Goal: Task Accomplishment & Management: Use online tool/utility

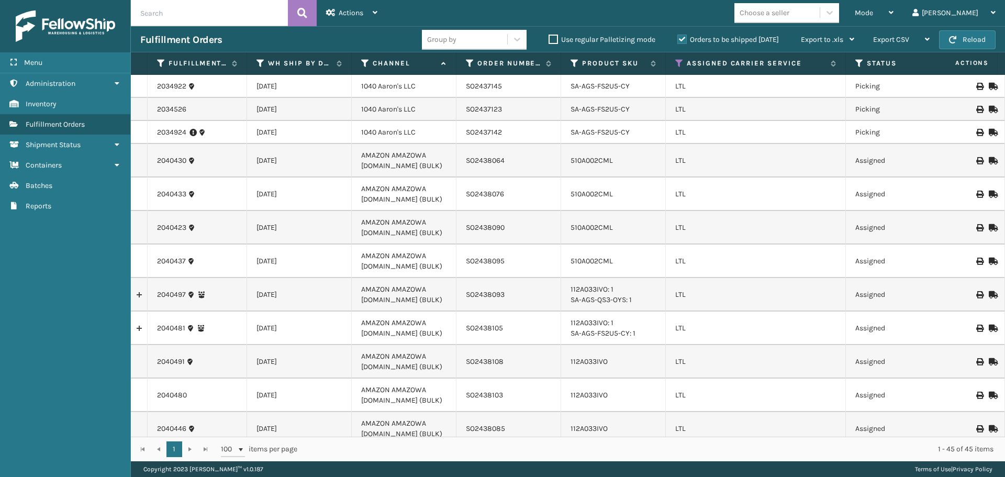
scroll to position [1008, 0]
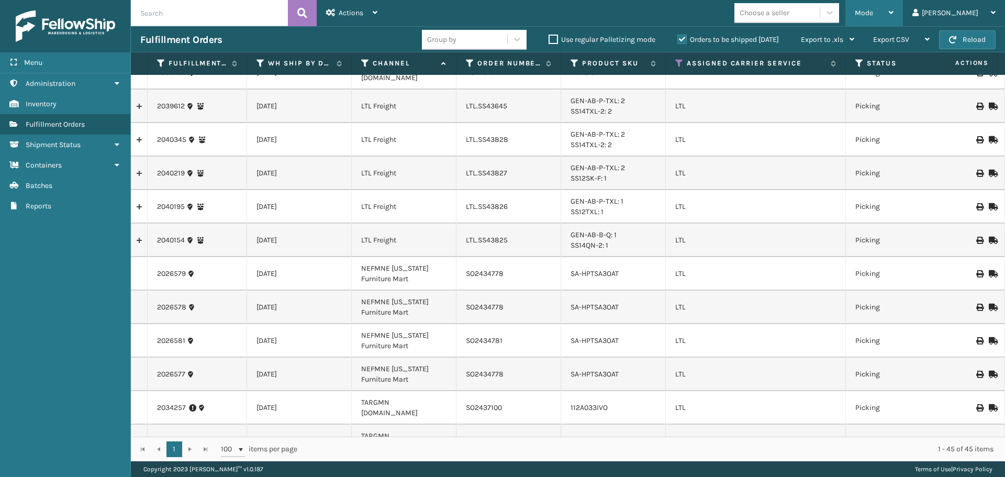
click at [894, 4] on div "Mode" at bounding box center [874, 13] width 39 height 26
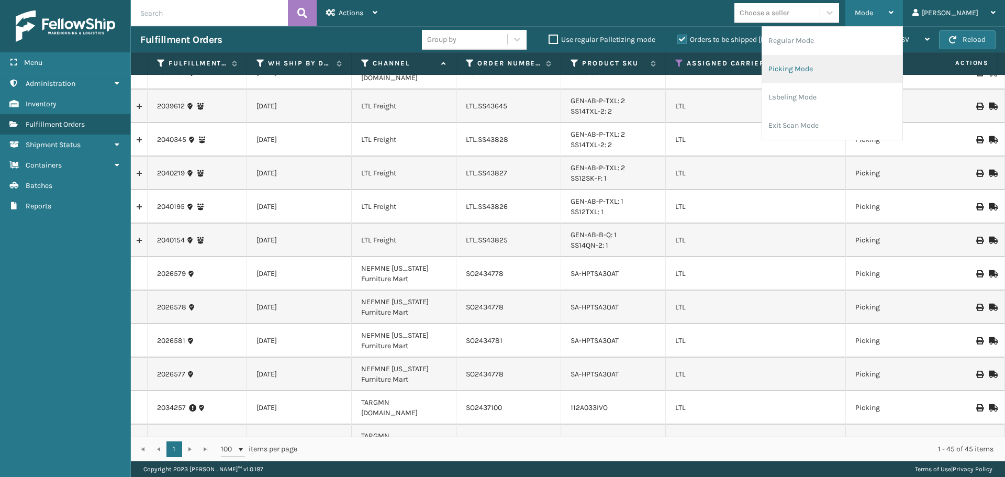
click at [863, 65] on li "Picking Mode" at bounding box center [832, 69] width 140 height 28
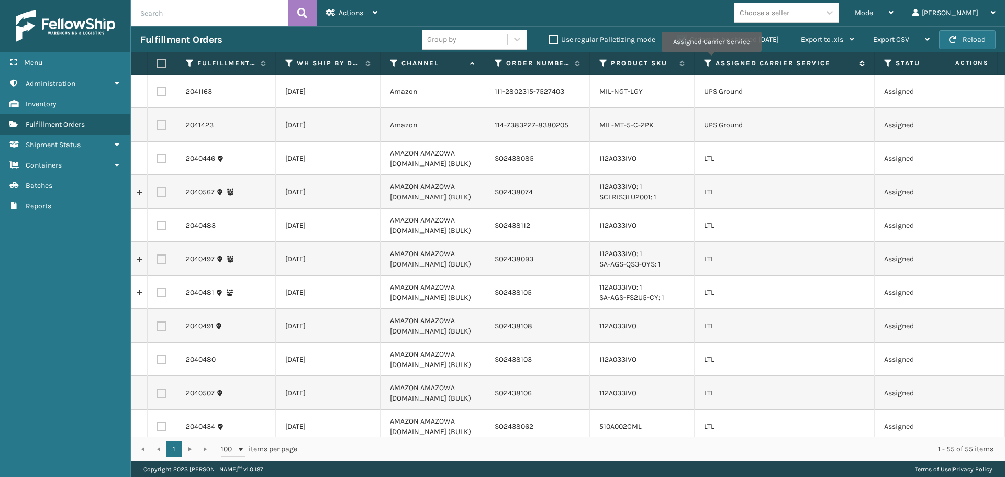
click at [711, 59] on icon at bounding box center [708, 63] width 8 height 9
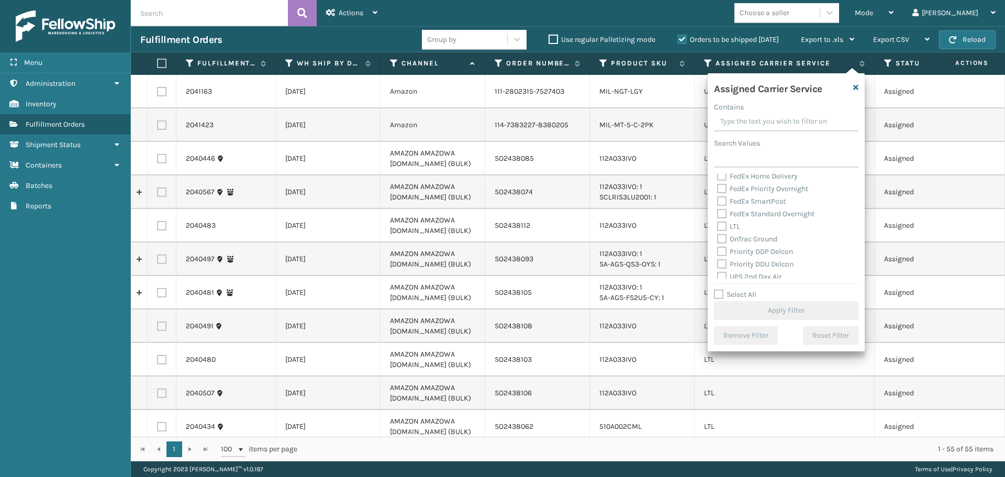
scroll to position [105, 0]
click at [726, 225] on label "LTL" at bounding box center [728, 226] width 23 height 9
click at [718, 225] on input "LTL" at bounding box center [717, 223] width 1 height 7
checkbox input "true"
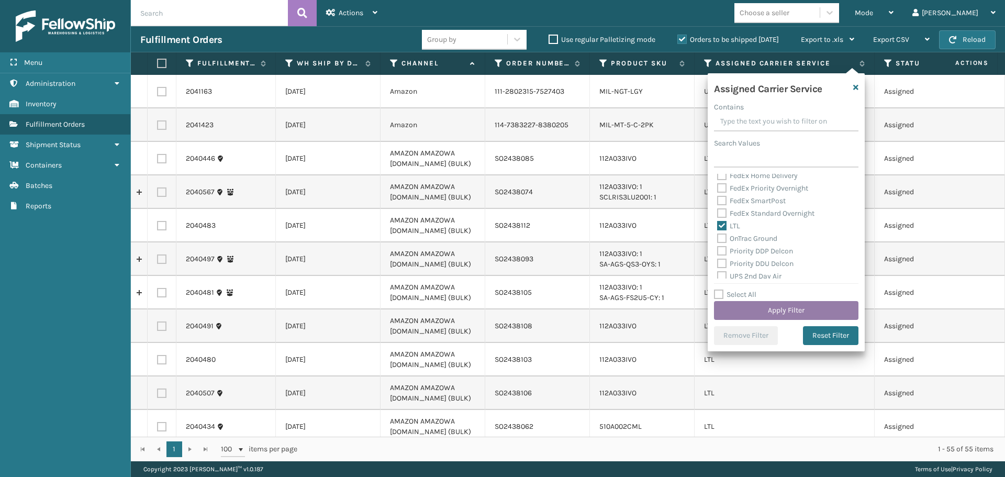
click at [750, 308] on button "Apply Filter" at bounding box center [786, 310] width 145 height 19
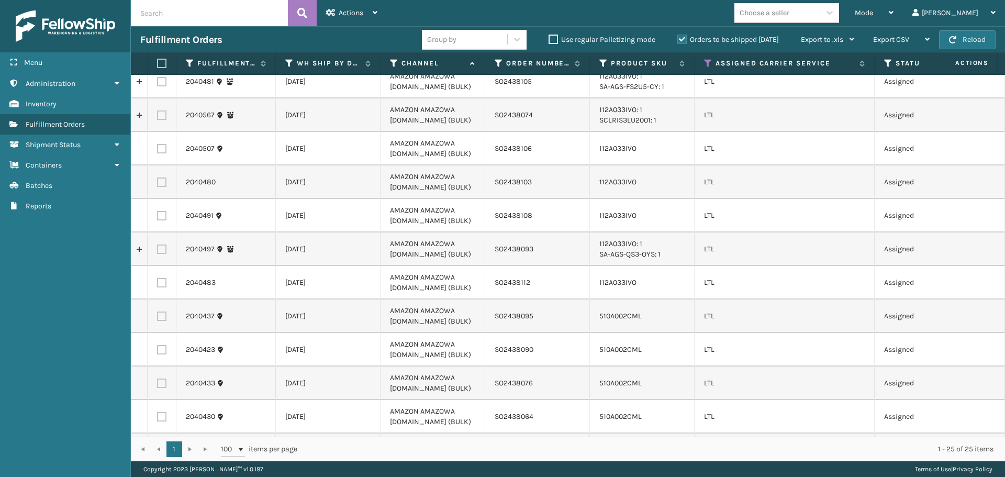
scroll to position [0, 0]
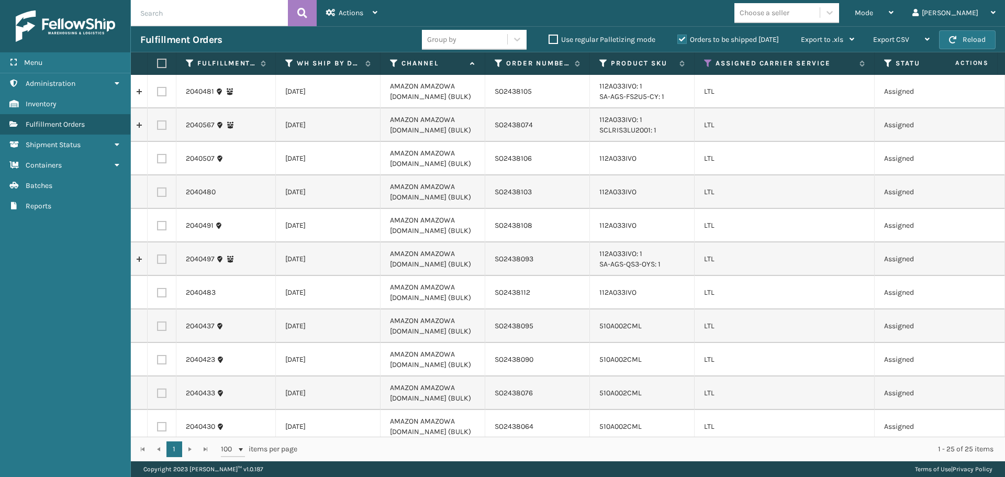
click at [160, 93] on label at bounding box center [161, 91] width 9 height 9
click at [158, 93] on input "checkbox" at bounding box center [157, 90] width 1 height 7
checkbox input "true"
click at [161, 127] on label at bounding box center [161, 124] width 9 height 9
click at [158, 127] on input "checkbox" at bounding box center [157, 123] width 1 height 7
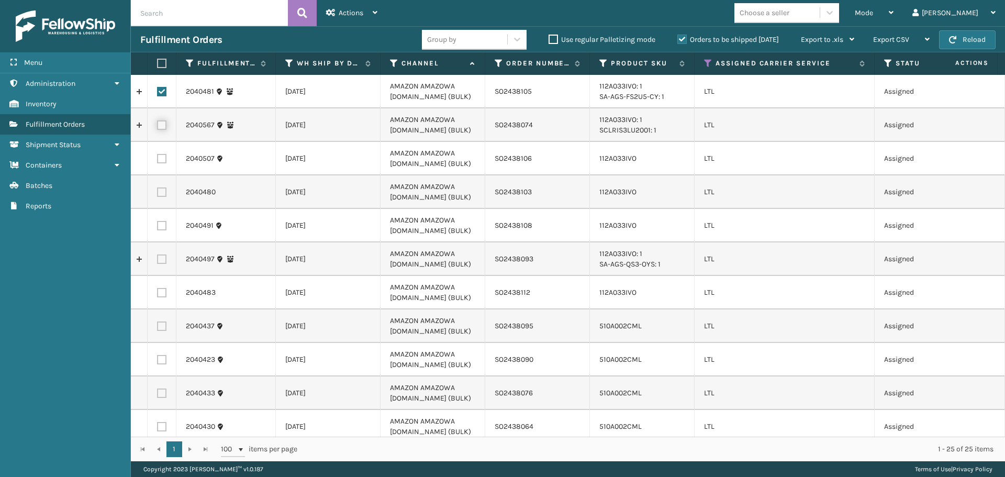
checkbox input "true"
click at [161, 158] on label at bounding box center [161, 158] width 9 height 9
click at [158, 158] on input "checkbox" at bounding box center [157, 157] width 1 height 7
checkbox input "true"
click at [164, 190] on label at bounding box center [161, 191] width 9 height 9
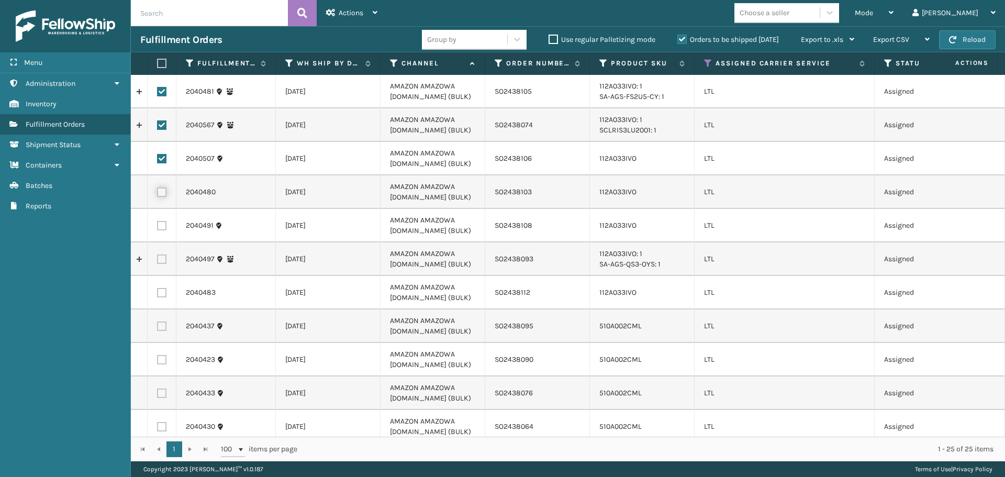
click at [158, 190] on input "checkbox" at bounding box center [157, 190] width 1 height 7
checkbox input "true"
click at [161, 224] on label at bounding box center [161, 225] width 9 height 9
click at [158, 224] on input "checkbox" at bounding box center [157, 224] width 1 height 7
checkbox input "true"
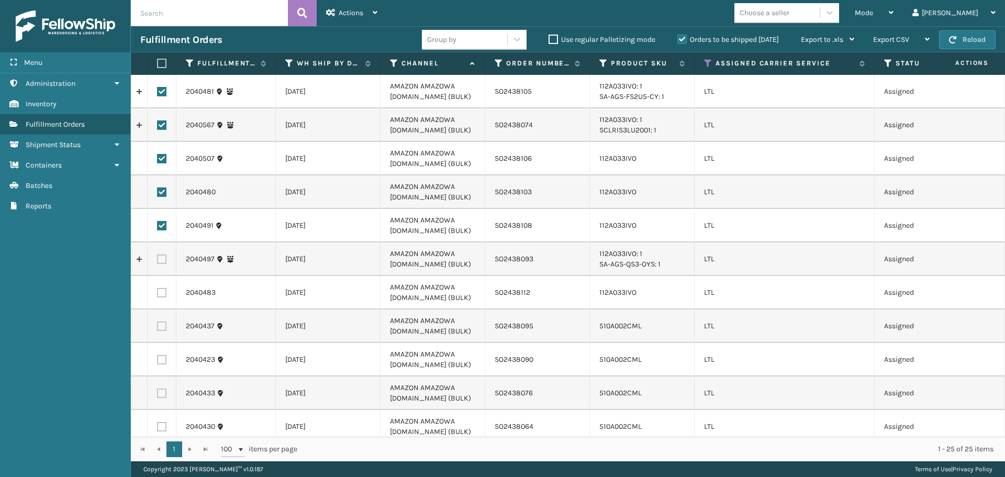
click at [158, 260] on label at bounding box center [161, 258] width 9 height 9
click at [158, 260] on input "checkbox" at bounding box center [157, 257] width 1 height 7
checkbox input "true"
click at [162, 295] on label at bounding box center [161, 292] width 9 height 9
click at [158, 295] on input "checkbox" at bounding box center [157, 291] width 1 height 7
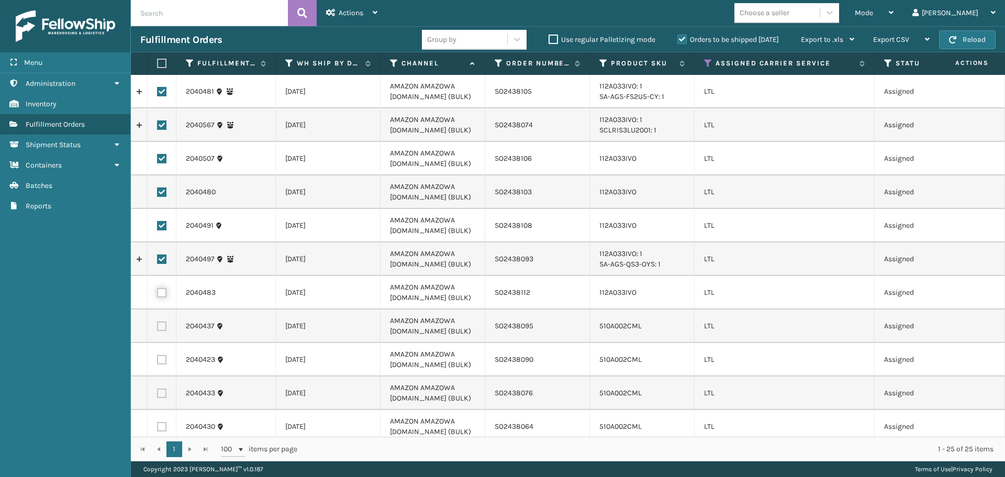
checkbox input "true"
click at [160, 323] on label at bounding box center [161, 326] width 9 height 9
click at [158, 323] on input "checkbox" at bounding box center [157, 325] width 1 height 7
checkbox input "true"
drag, startPoint x: 163, startPoint y: 358, endPoint x: 163, endPoint y: 368, distance: 10.5
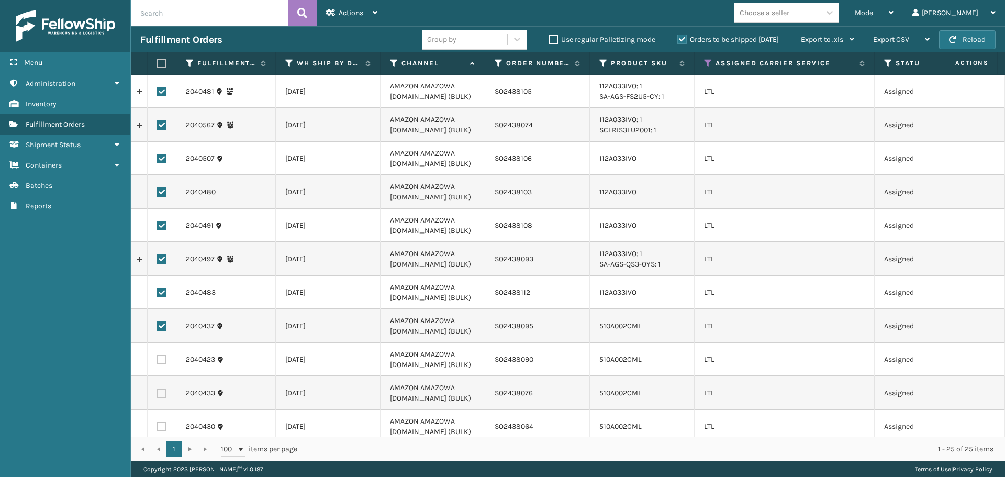
click at [163, 359] on label at bounding box center [161, 359] width 9 height 9
click at [158, 359] on input "checkbox" at bounding box center [157, 358] width 1 height 7
checkbox input "true"
click at [161, 392] on label at bounding box center [161, 393] width 9 height 9
click at [158, 392] on input "checkbox" at bounding box center [157, 392] width 1 height 7
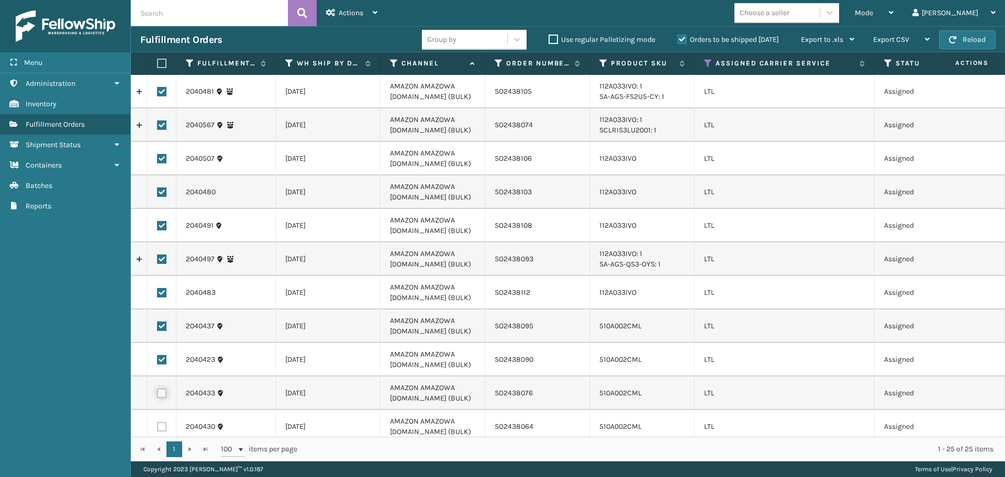
checkbox input "true"
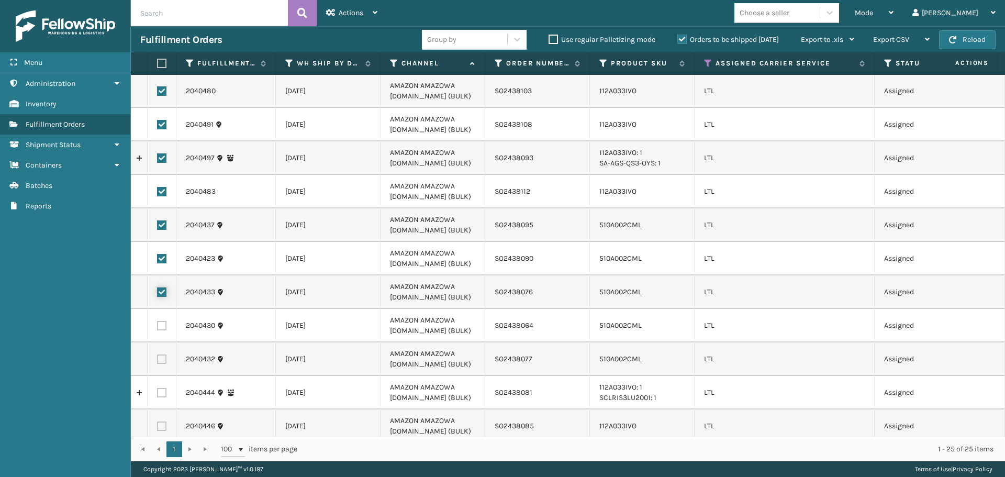
scroll to position [105, 0]
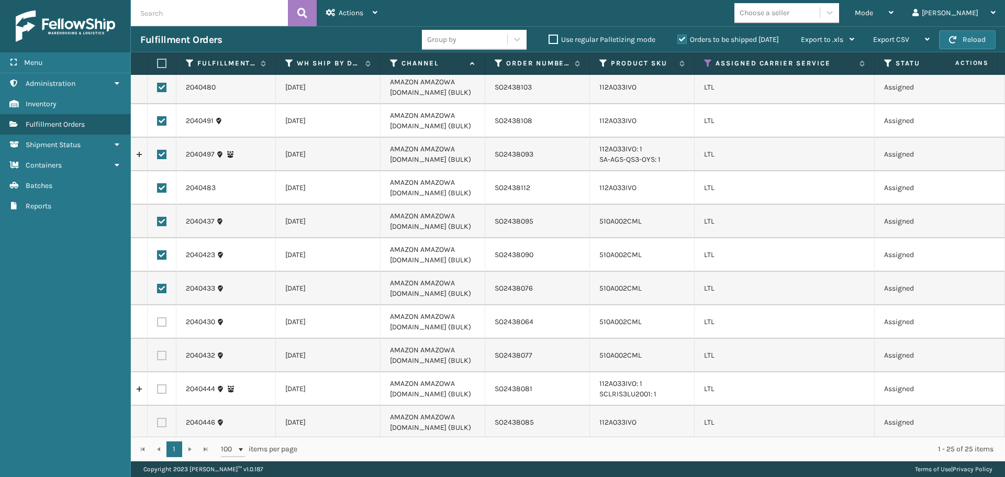
click at [159, 324] on label at bounding box center [161, 321] width 9 height 9
click at [158, 324] on input "checkbox" at bounding box center [157, 320] width 1 height 7
checkbox input "true"
click at [161, 356] on label at bounding box center [161, 355] width 9 height 9
click at [158, 356] on input "checkbox" at bounding box center [157, 354] width 1 height 7
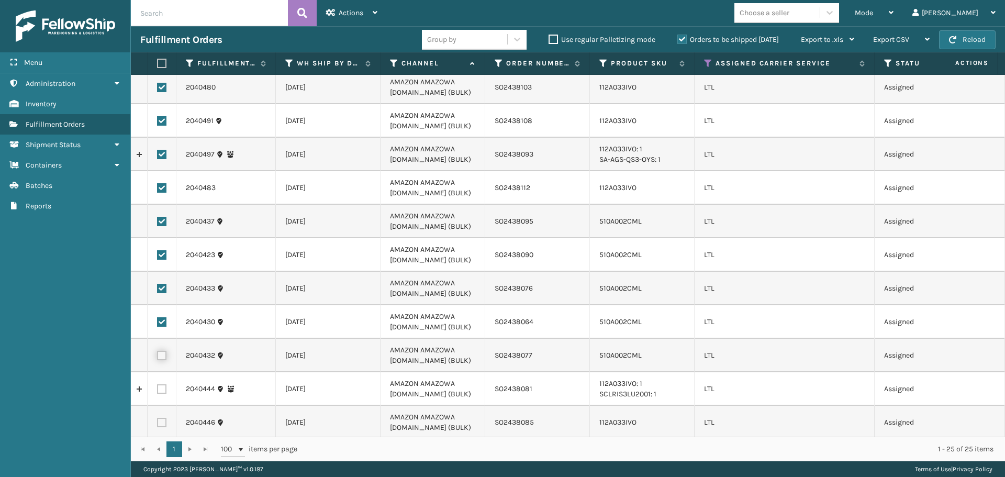
checkbox input "true"
click at [165, 390] on label at bounding box center [161, 388] width 9 height 9
click at [158, 390] on input "checkbox" at bounding box center [157, 387] width 1 height 7
checkbox input "true"
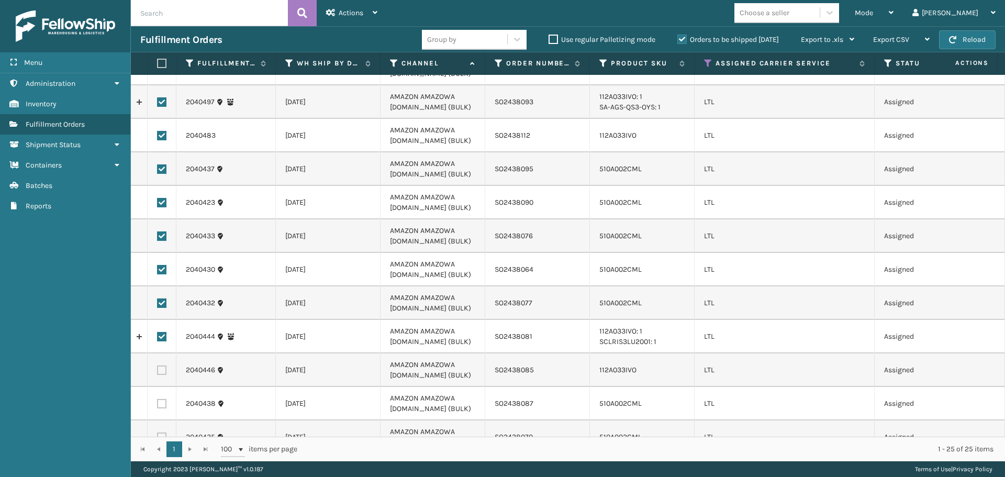
click at [164, 371] on label at bounding box center [161, 370] width 9 height 9
click at [158, 371] on input "checkbox" at bounding box center [157, 369] width 1 height 7
checkbox input "true"
click at [164, 406] on label at bounding box center [161, 403] width 9 height 9
click at [158, 406] on input "checkbox" at bounding box center [157, 402] width 1 height 7
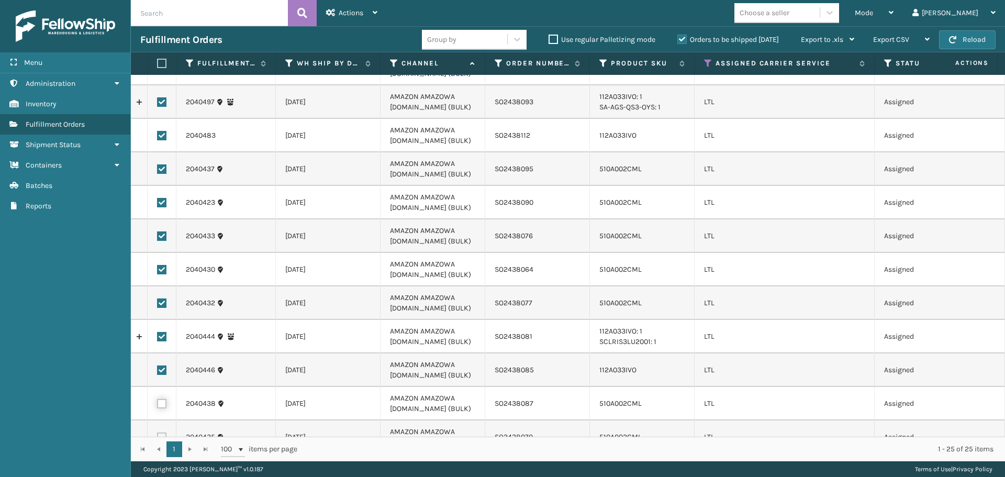
checkbox input "true"
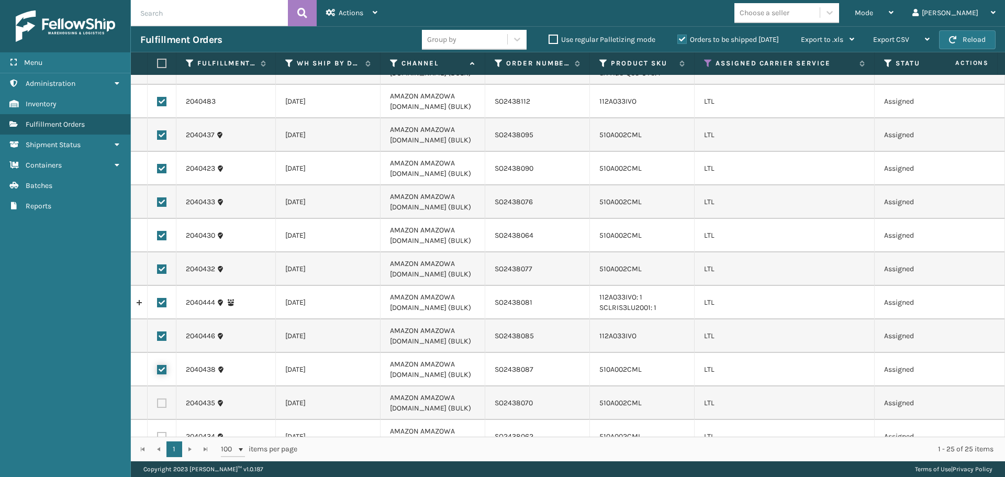
scroll to position [209, 0]
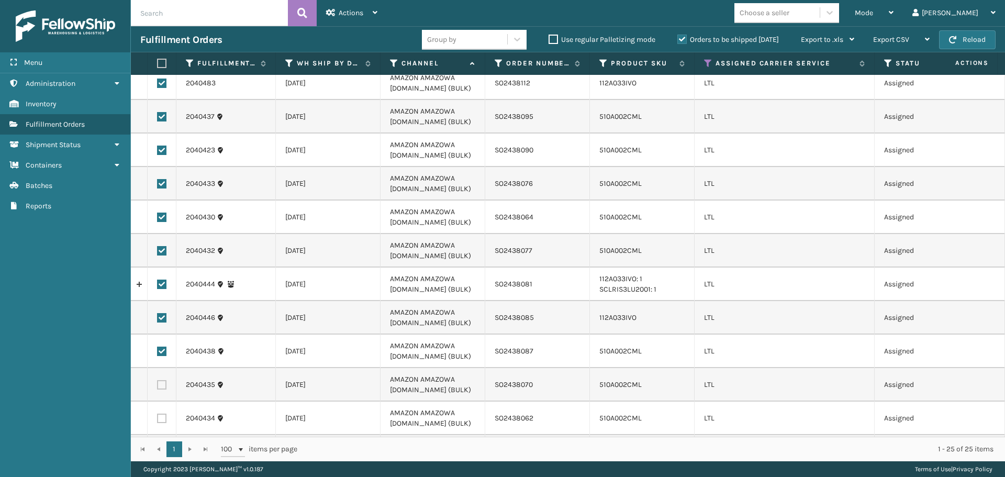
click at [165, 383] on label at bounding box center [161, 384] width 9 height 9
click at [158, 383] on input "checkbox" at bounding box center [157, 383] width 1 height 7
checkbox input "true"
click at [163, 416] on label at bounding box center [161, 418] width 9 height 9
click at [158, 416] on input "checkbox" at bounding box center [157, 417] width 1 height 7
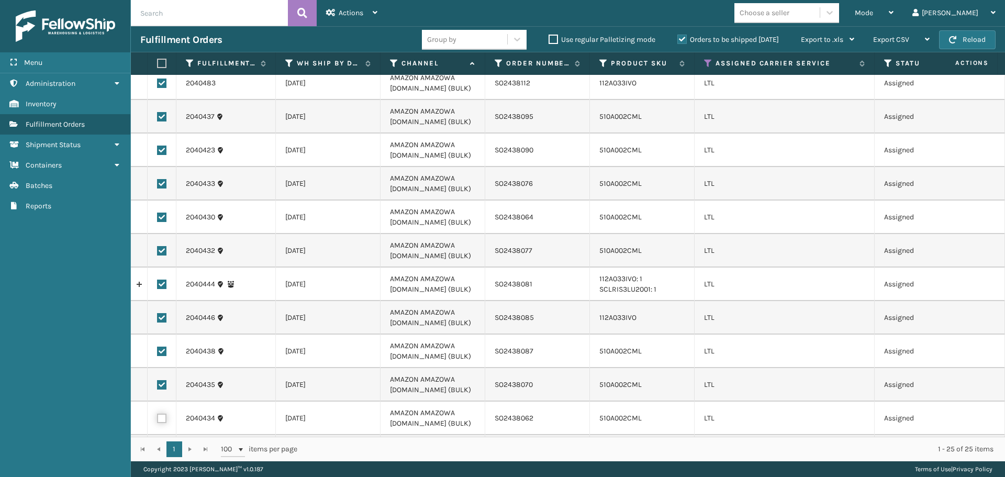
checkbox input "true"
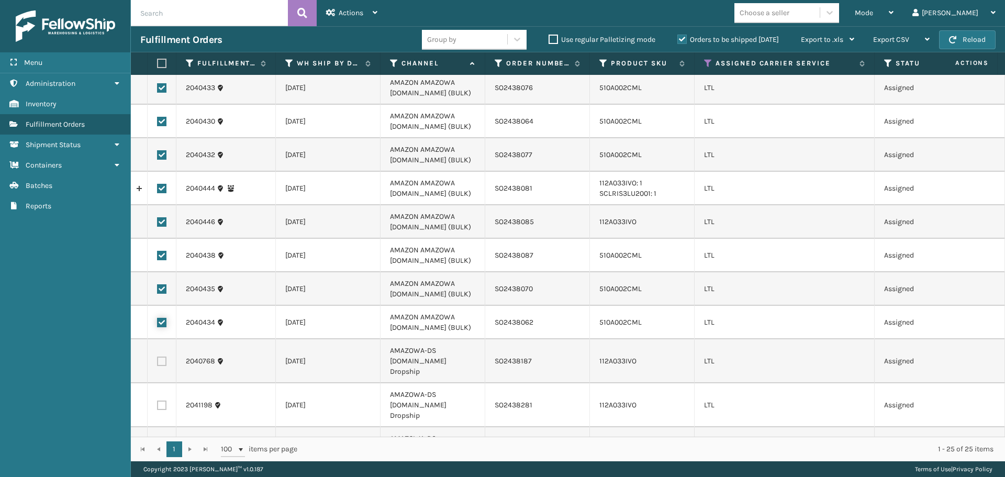
scroll to position [314, 0]
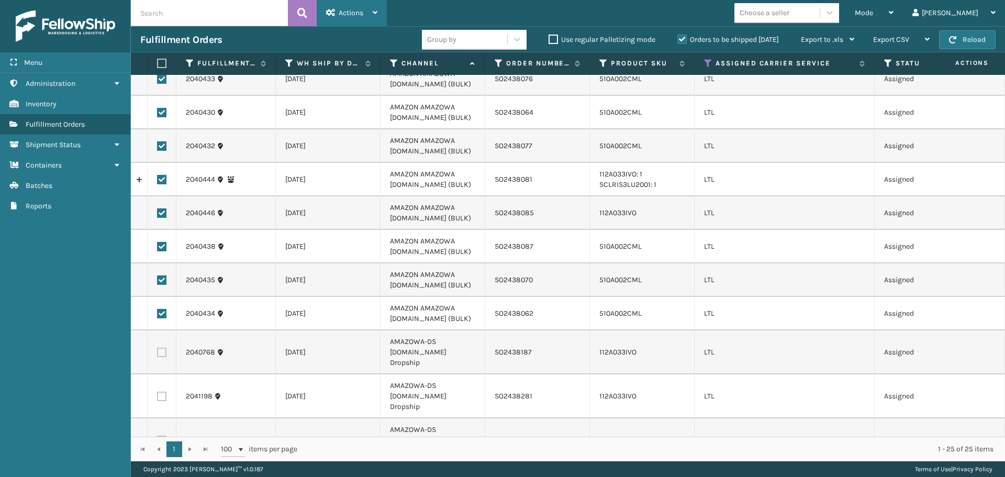
click at [352, 13] on span "Actions" at bounding box center [351, 12] width 25 height 9
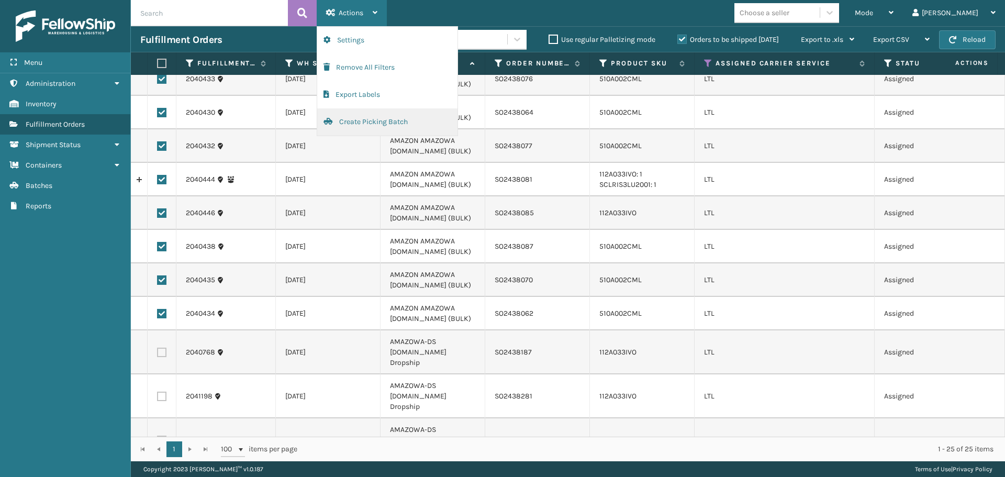
click at [355, 117] on button "Create Picking Batch" at bounding box center [387, 121] width 140 height 27
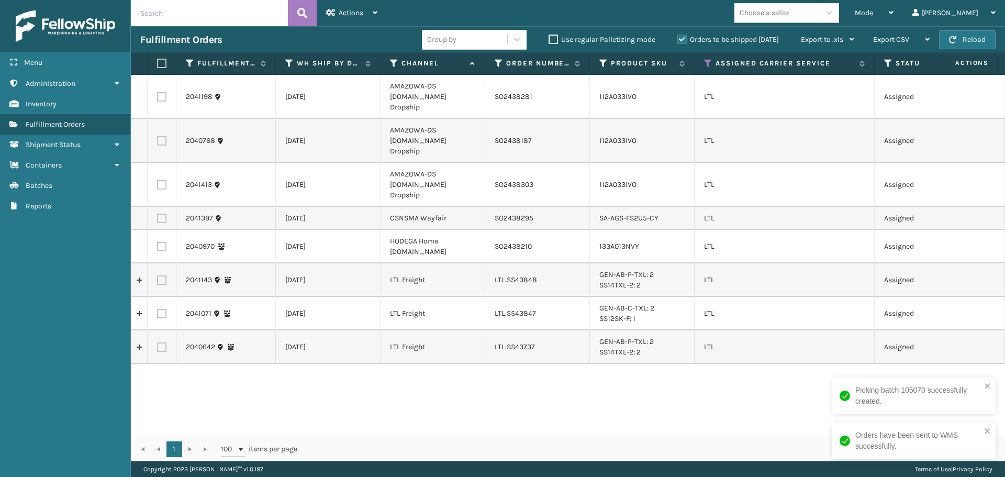
click at [165, 92] on label at bounding box center [161, 96] width 9 height 9
click at [158, 92] on input "checkbox" at bounding box center [157, 95] width 1 height 7
checkbox input "true"
click at [160, 136] on label at bounding box center [161, 140] width 9 height 9
click at [158, 136] on input "checkbox" at bounding box center [157, 139] width 1 height 7
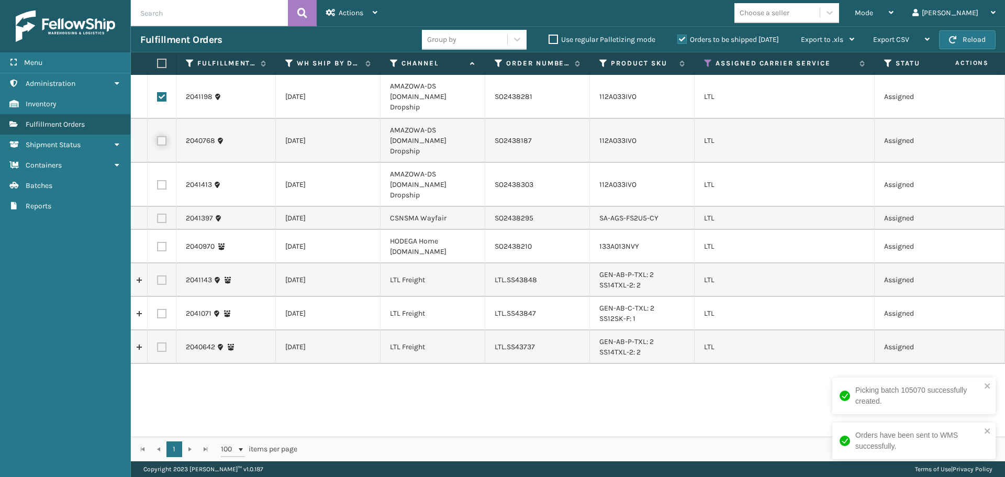
checkbox input "true"
click at [160, 180] on label at bounding box center [161, 184] width 9 height 9
click at [158, 180] on input "checkbox" at bounding box center [157, 183] width 1 height 7
checkbox input "true"
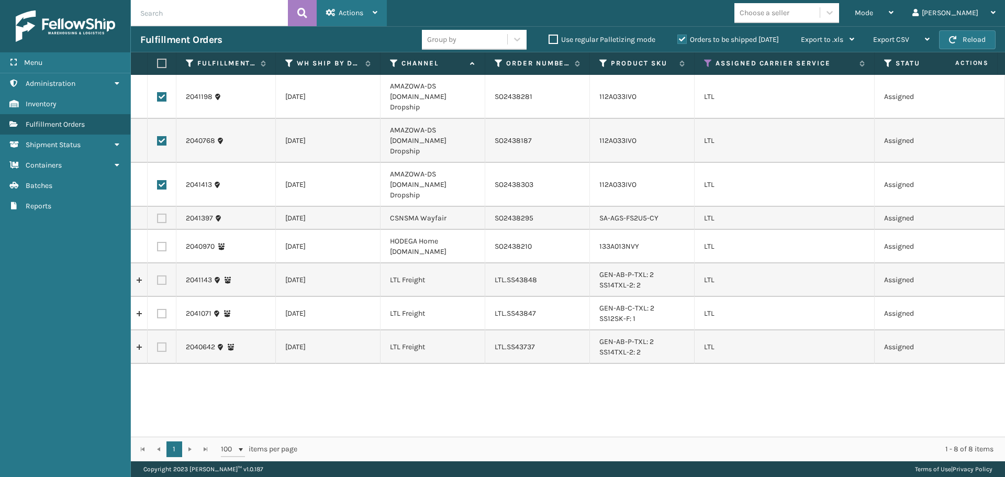
click at [352, 16] on span "Actions" at bounding box center [351, 12] width 25 height 9
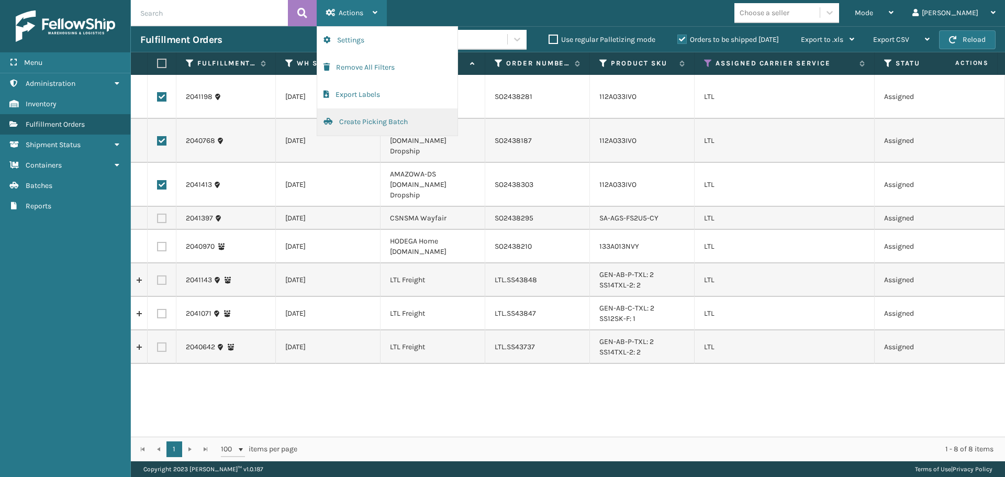
click at [359, 120] on button "Create Picking Batch" at bounding box center [387, 121] width 140 height 27
